Goal: Check status: Check status

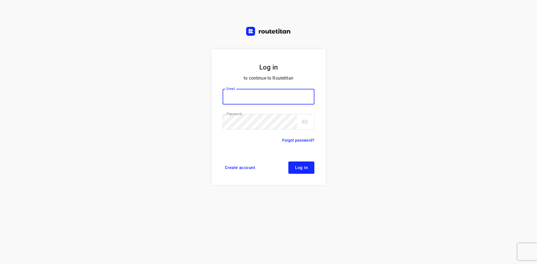
type input "[EMAIL_ADDRESS][DOMAIN_NAME]"
click at [304, 170] on span "Log in" at bounding box center [301, 168] width 13 height 4
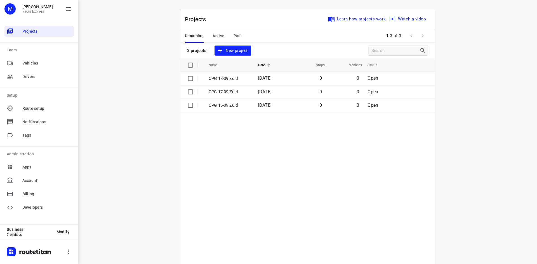
click at [215, 34] on span "Active" at bounding box center [219, 35] width 12 height 7
click at [255, 80] on span "16 Sep 2025" at bounding box center [261, 78] width 13 height 5
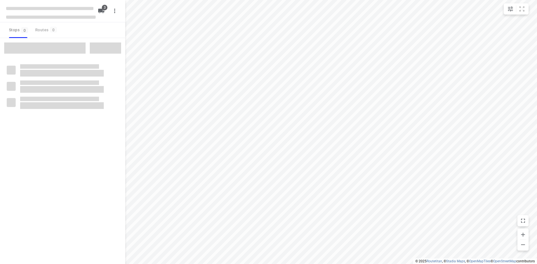
type input "distance"
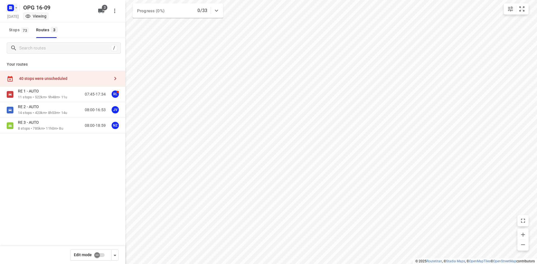
click at [9, 6] on rect "button" at bounding box center [10, 7] width 7 height 7
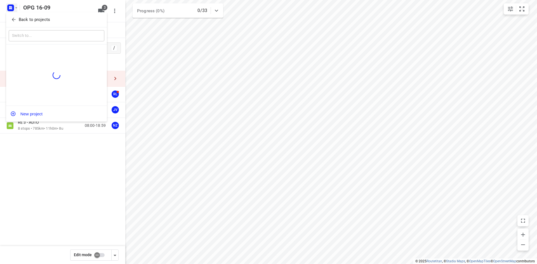
click at [13, 21] on icon "button" at bounding box center [14, 20] width 4 height 4
